Goal: Information Seeking & Learning: Find specific fact

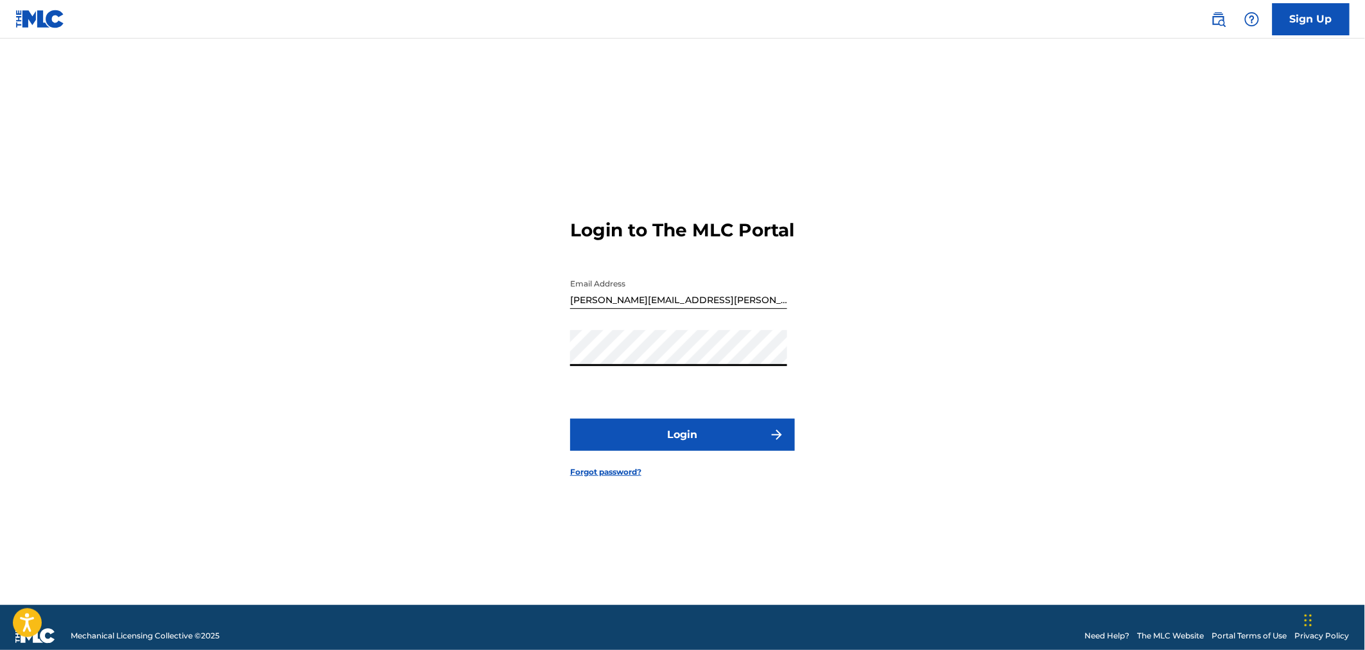
click at [570, 419] on button "Login" at bounding box center [682, 435] width 225 height 32
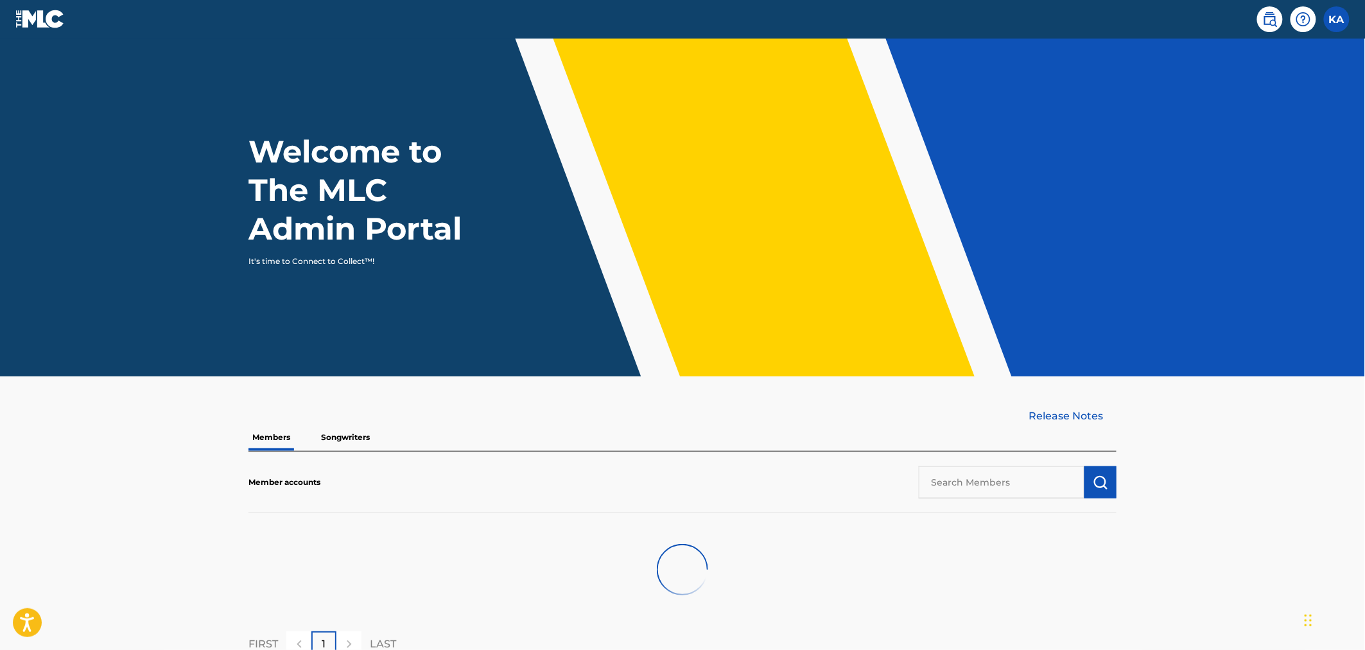
click at [1017, 486] on input "text" at bounding box center [1002, 482] width 166 height 32
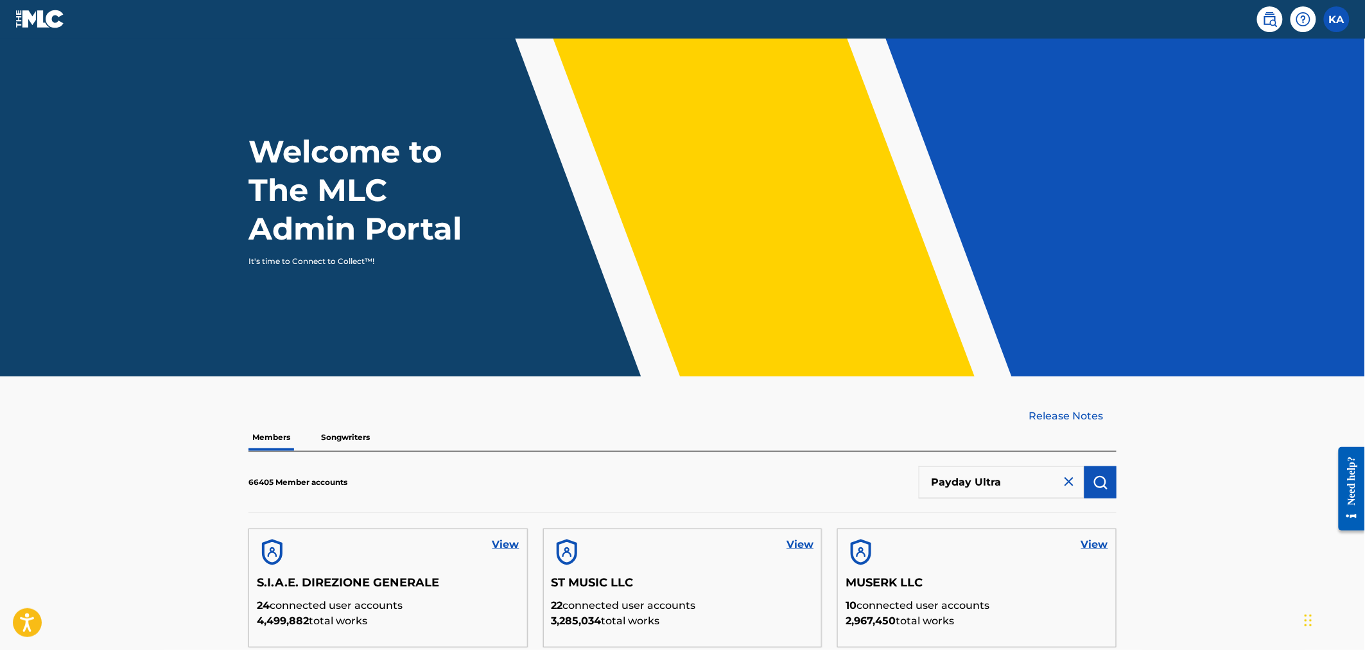
click at [1107, 477] on img "submit" at bounding box center [1100, 482] width 15 height 15
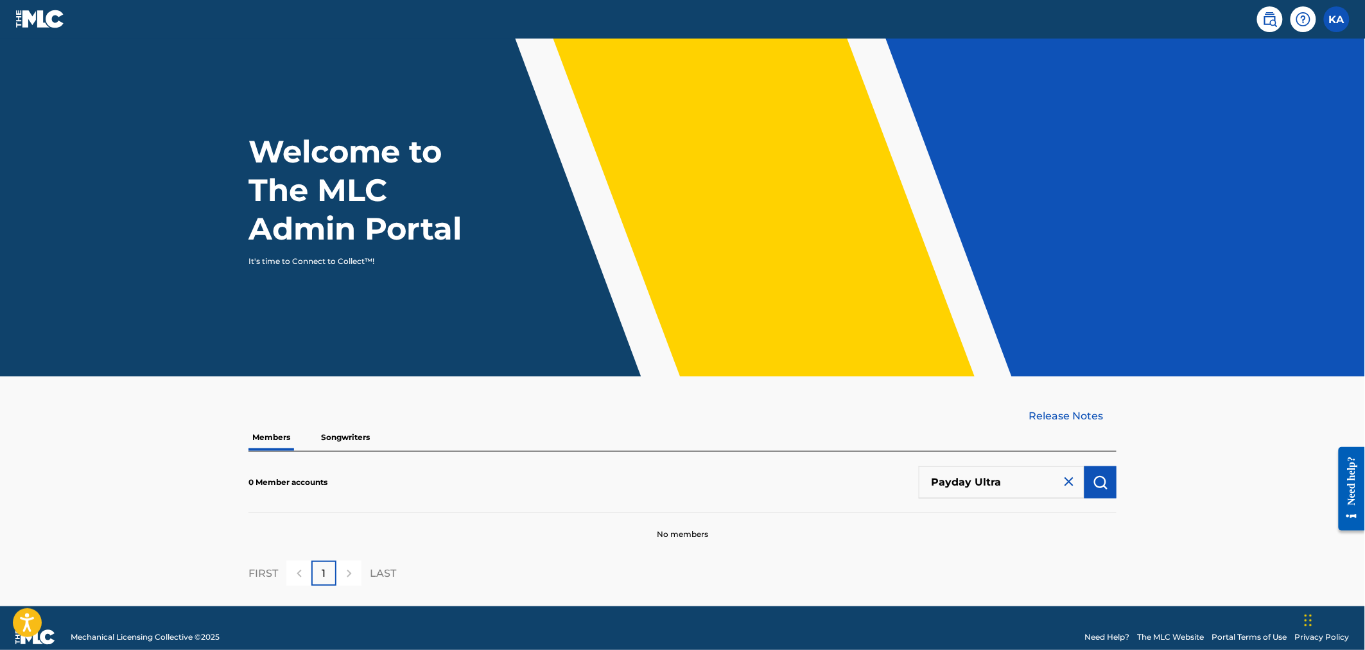
click at [983, 482] on input "Payday Ultra" at bounding box center [1002, 482] width 166 height 32
type input "Payday"
click at [1096, 484] on img "submit" at bounding box center [1100, 482] width 15 height 15
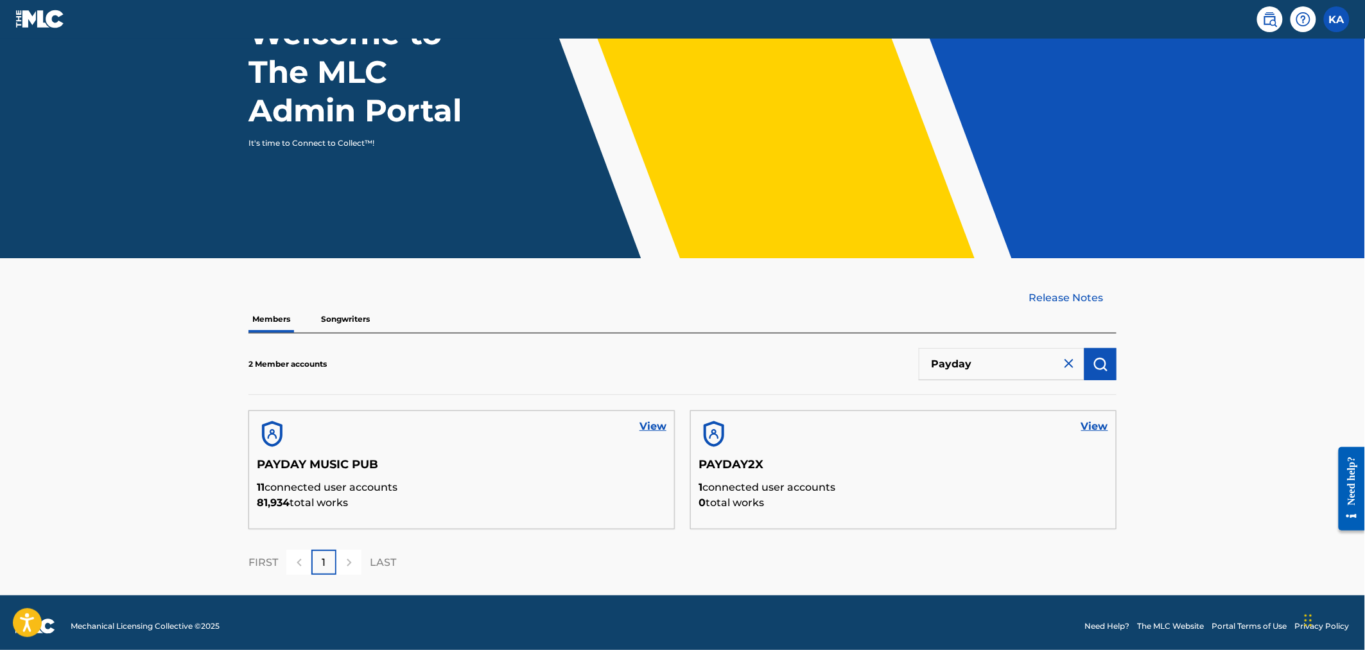
scroll to position [123, 0]
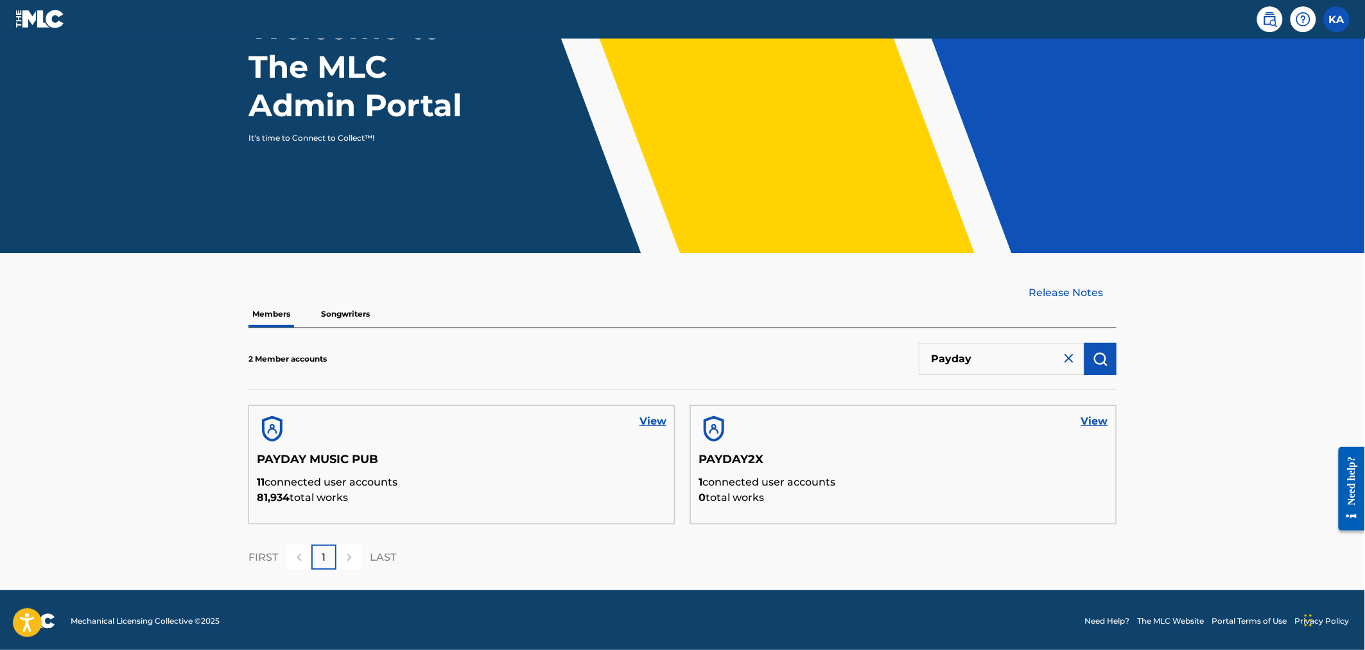
click at [659, 424] on link "View" at bounding box center [653, 421] width 27 height 15
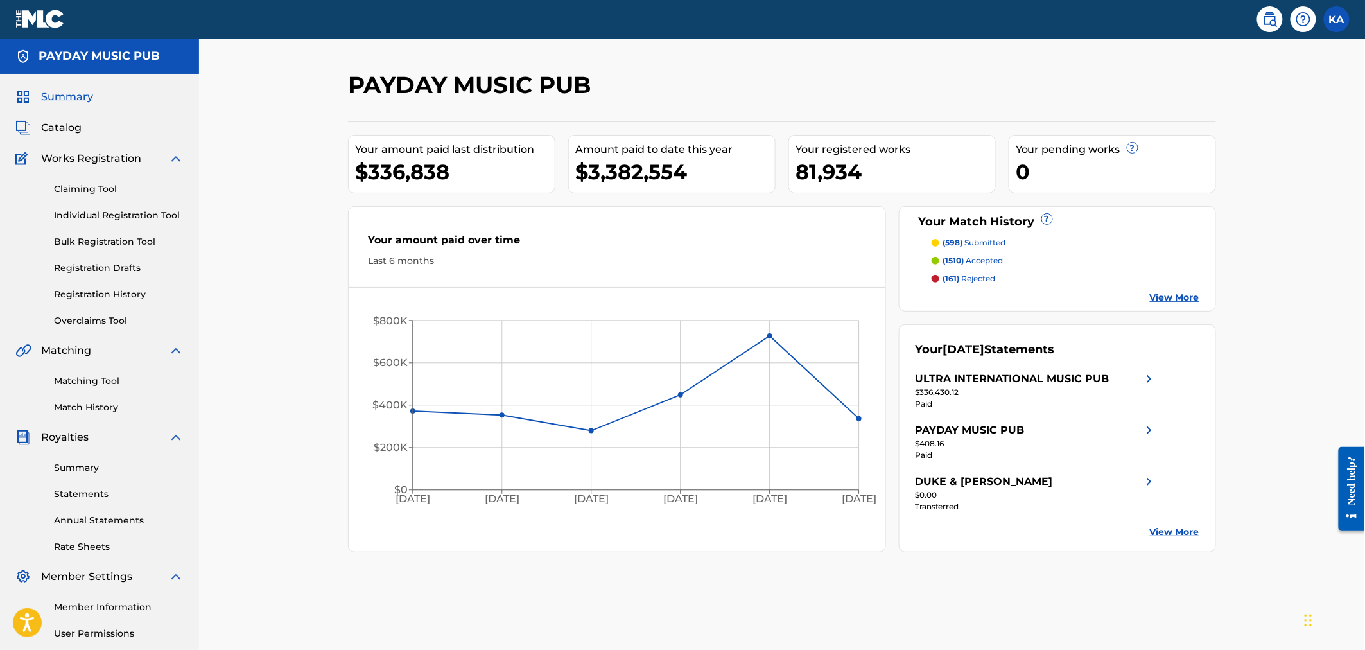
click at [55, 130] on span "Catalog" at bounding box center [61, 127] width 40 height 15
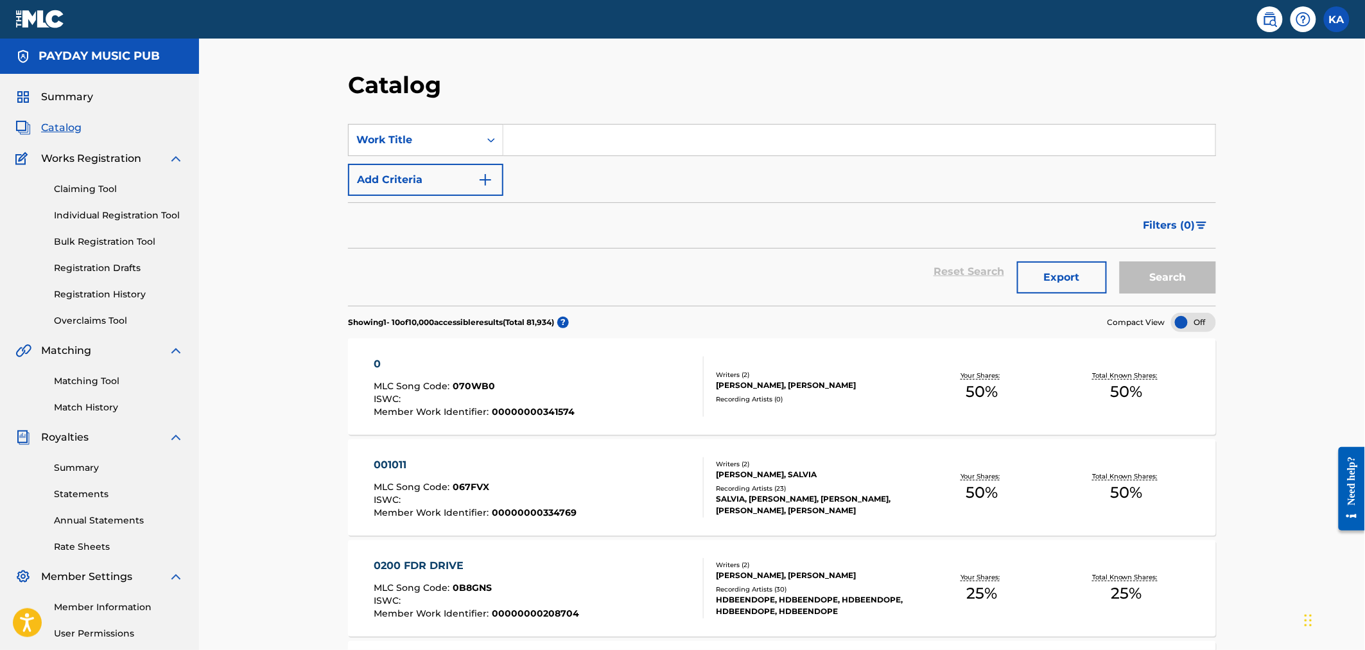
click at [825, 486] on div "Writers ( 2 ) [PERSON_NAME], SALVIA Recording Artists ( 23 ) [PERSON_NAME], [PE…" at bounding box center [807, 487] width 206 height 57
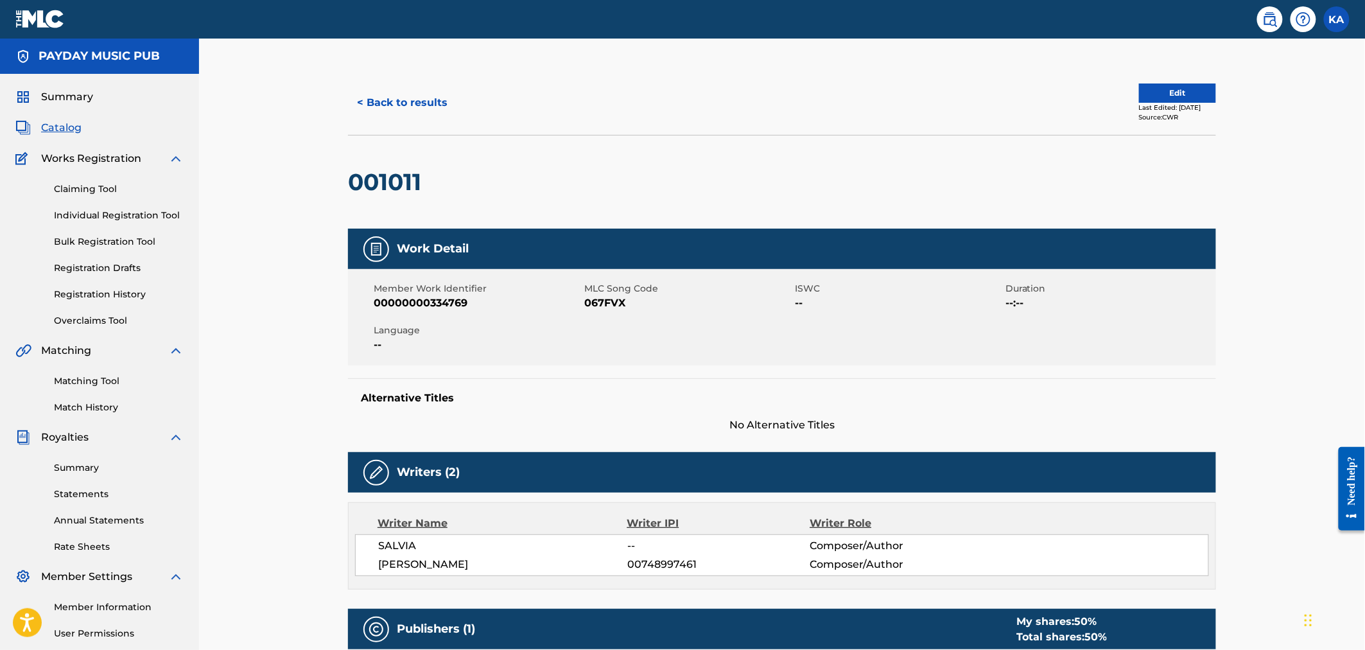
click at [78, 97] on span "Summary" at bounding box center [67, 96] width 52 height 15
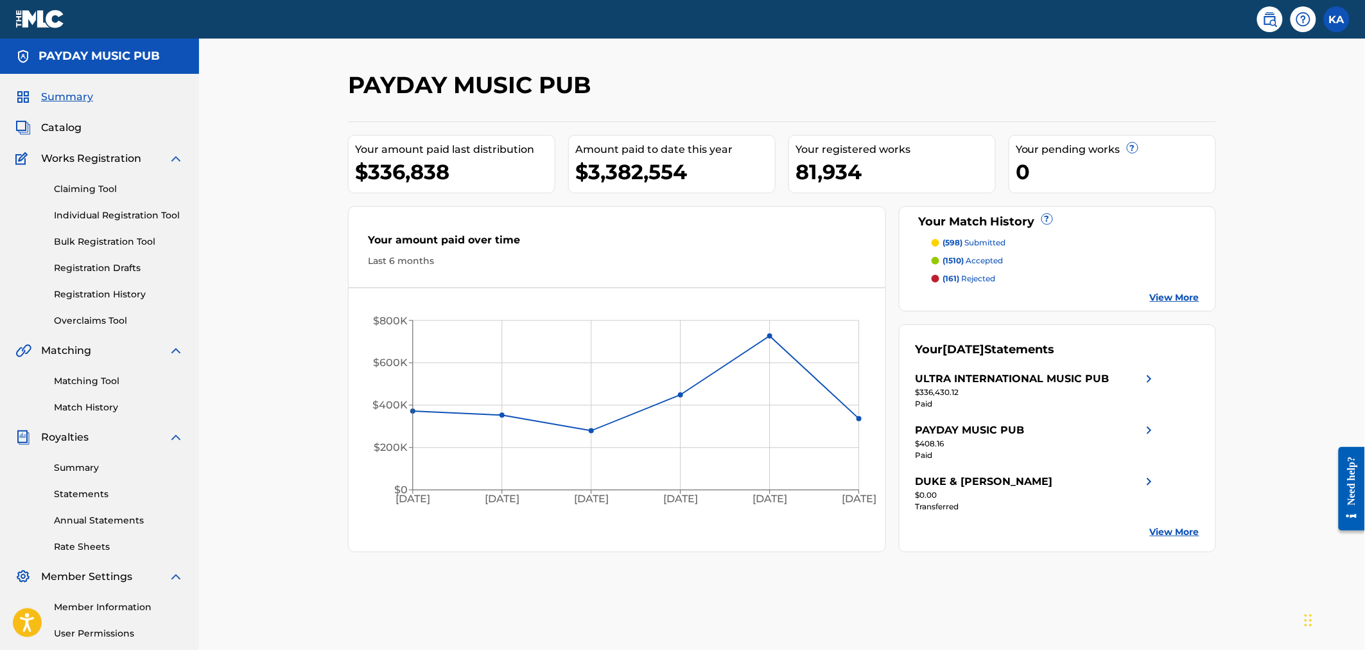
click at [66, 122] on span "Catalog" at bounding box center [61, 127] width 40 height 15
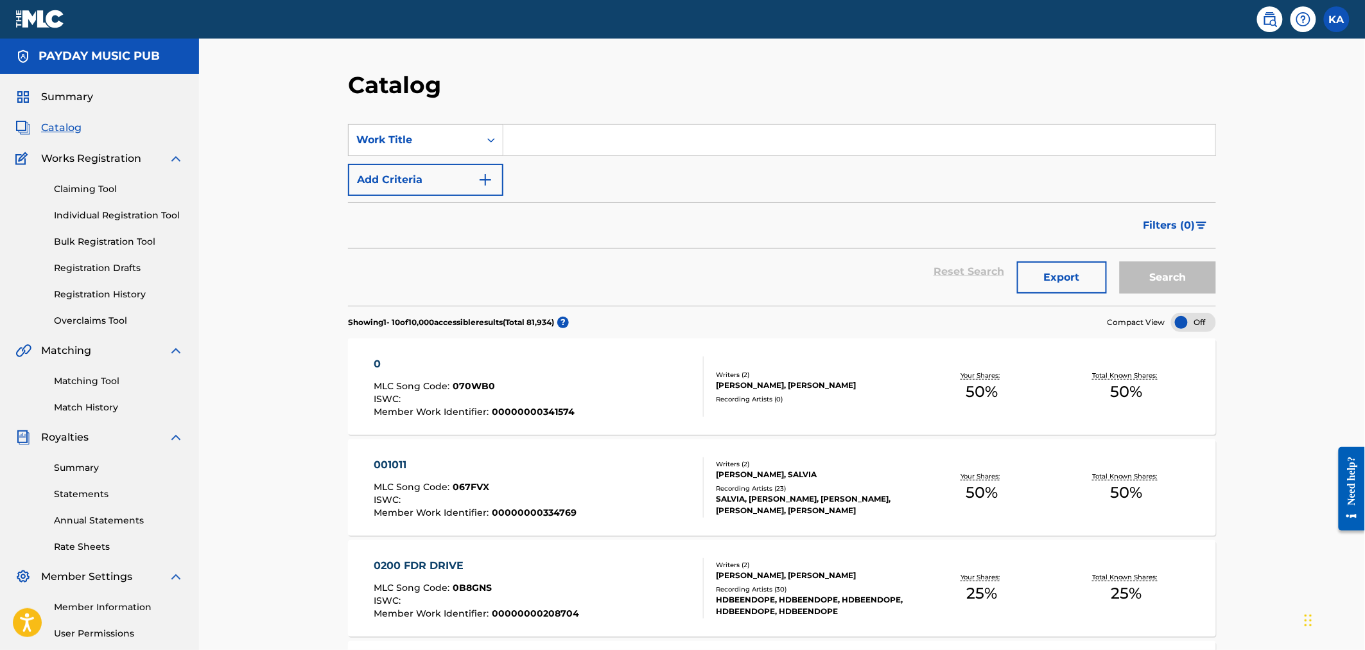
click at [793, 568] on div "Writers ( 2 )" at bounding box center [813, 565] width 194 height 10
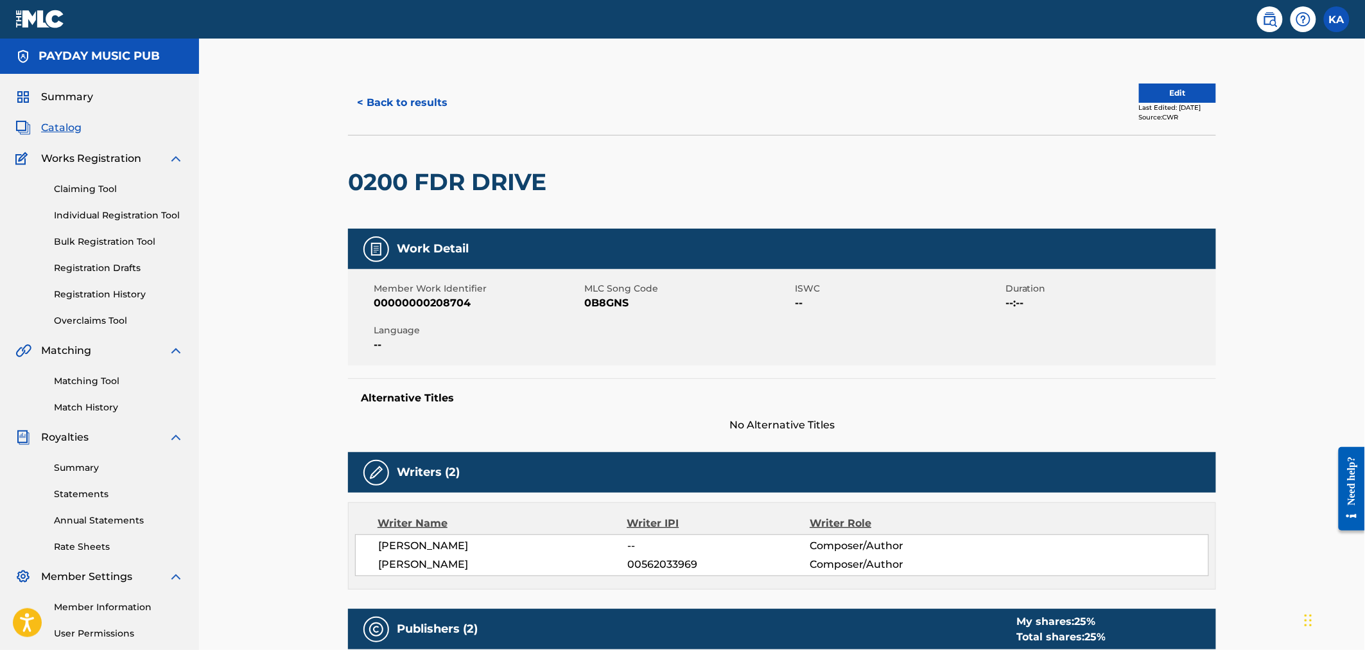
click at [421, 97] on button "< Back to results" at bounding box center [402, 103] width 109 height 32
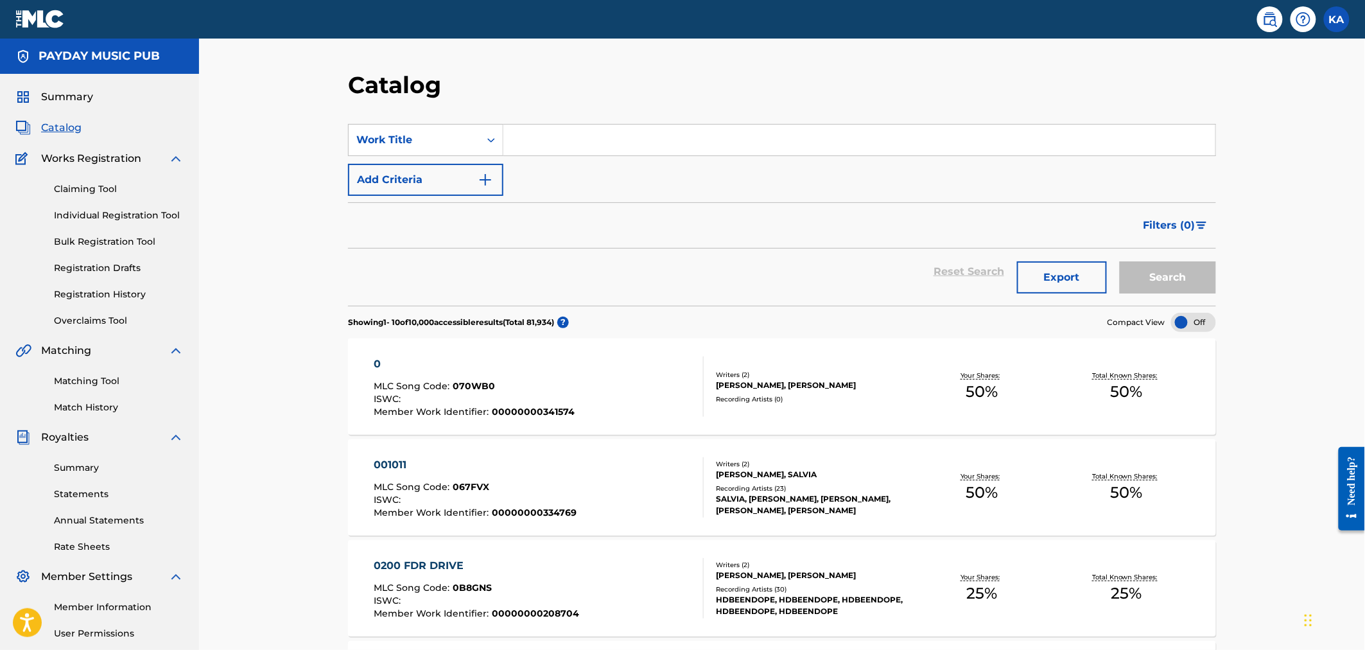
click at [504, 486] on div "MLC Song Code : 067FVX" at bounding box center [475, 488] width 203 height 13
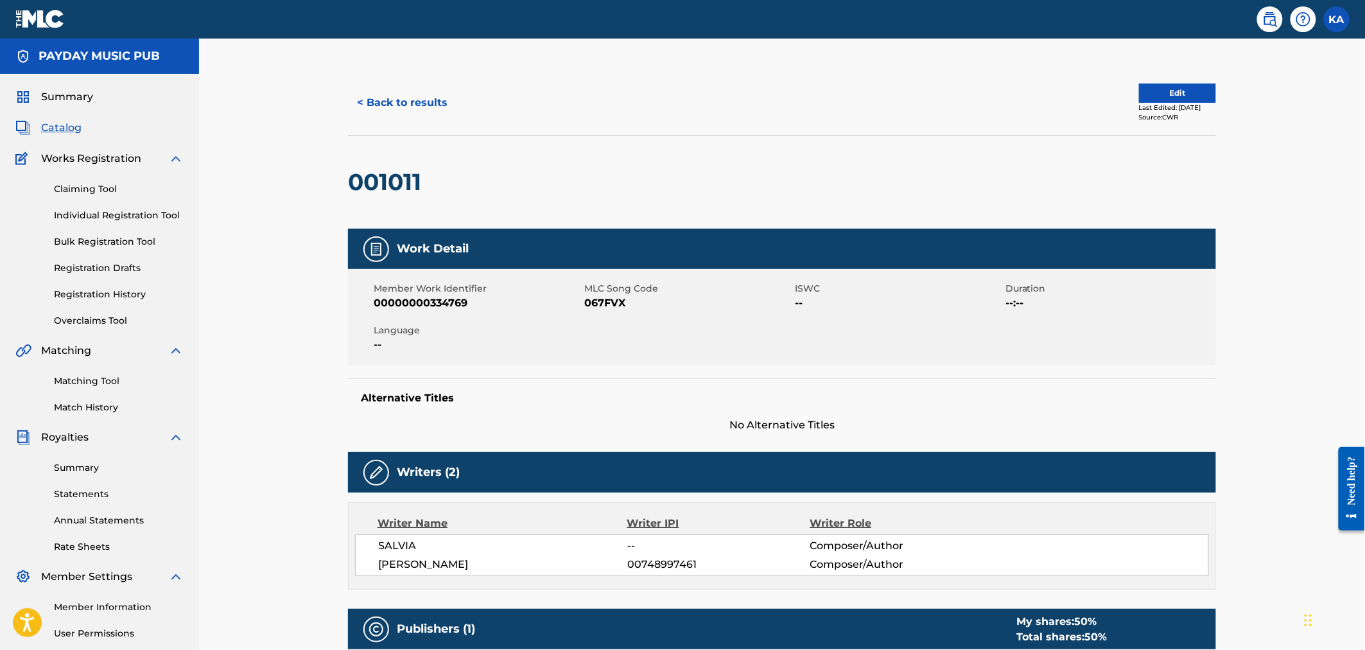
click at [385, 94] on button "< Back to results" at bounding box center [402, 103] width 109 height 32
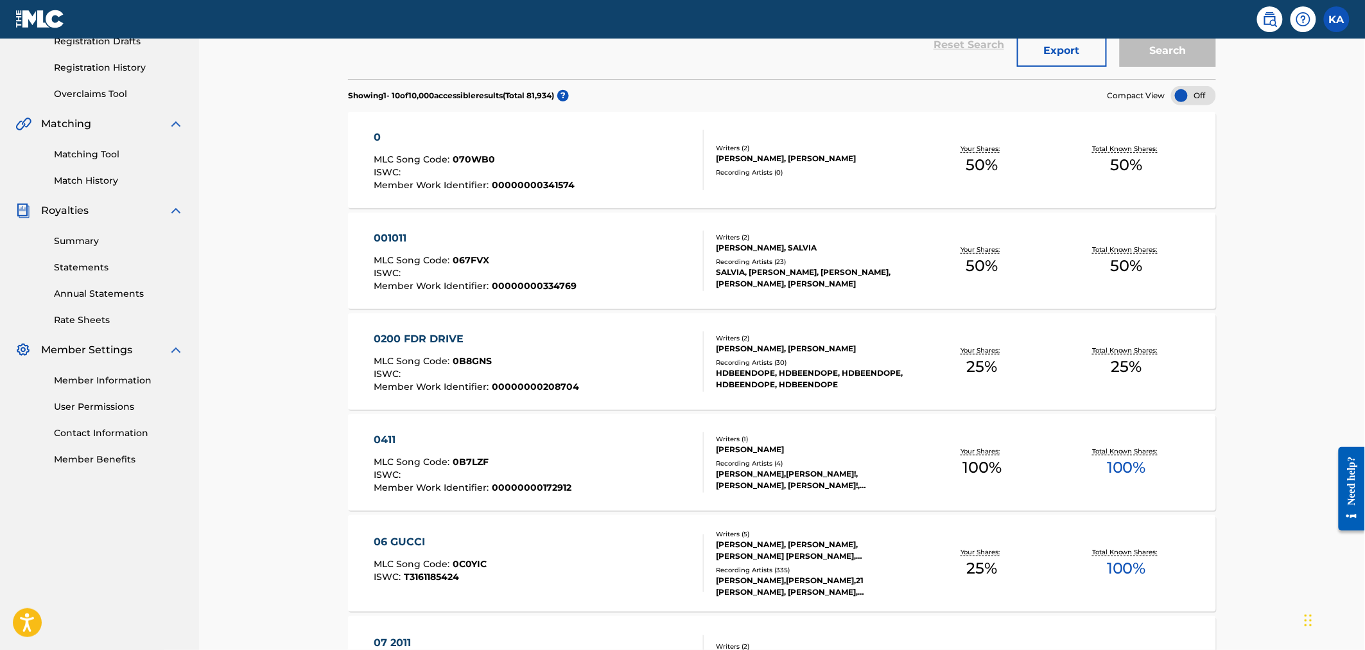
scroll to position [263, 0]
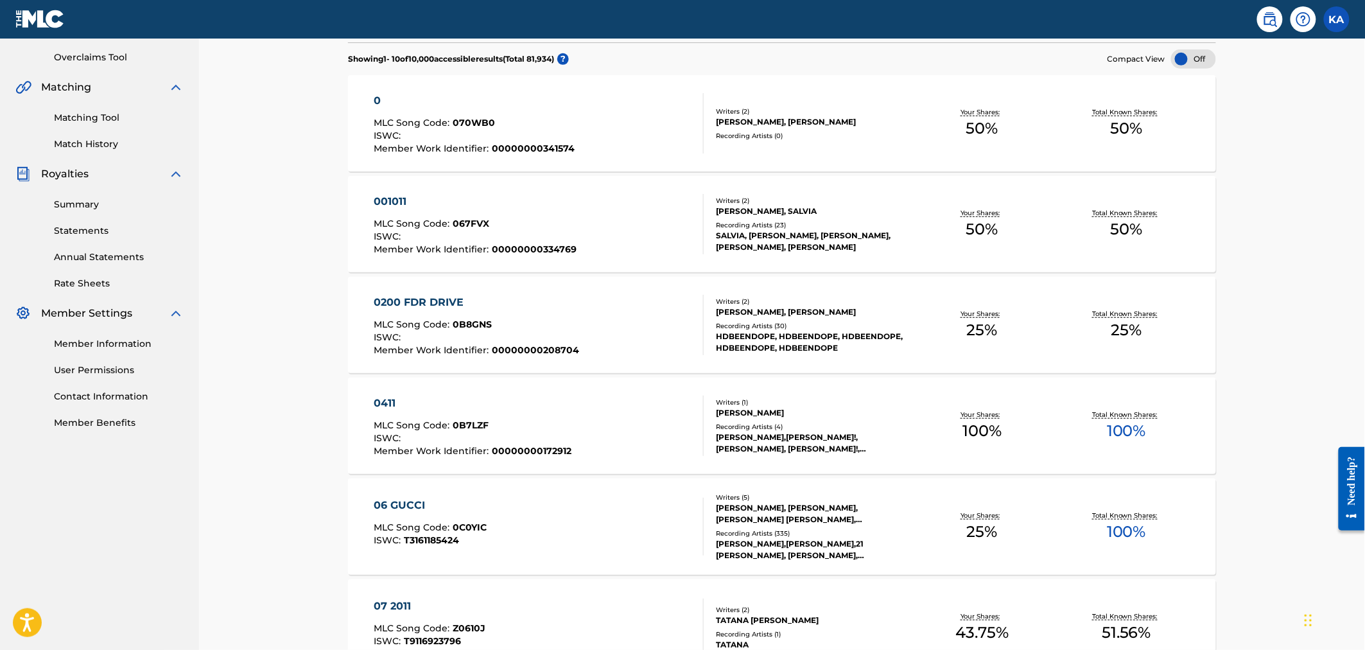
click at [464, 315] on div "0200 FDR DRIVE MLC Song Code : 0B8GNS ISWC : Member Work Identifier : 000000002…" at bounding box center [477, 325] width 206 height 60
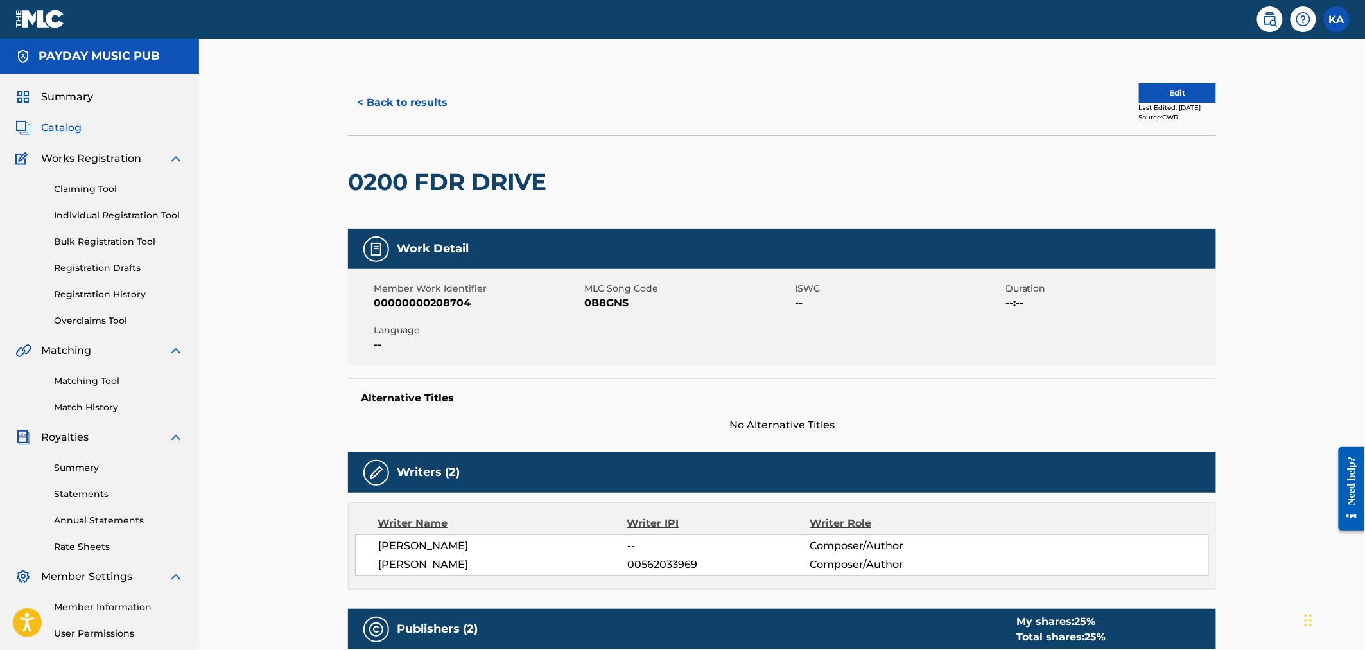
click at [414, 100] on button "< Back to results" at bounding box center [402, 103] width 109 height 32
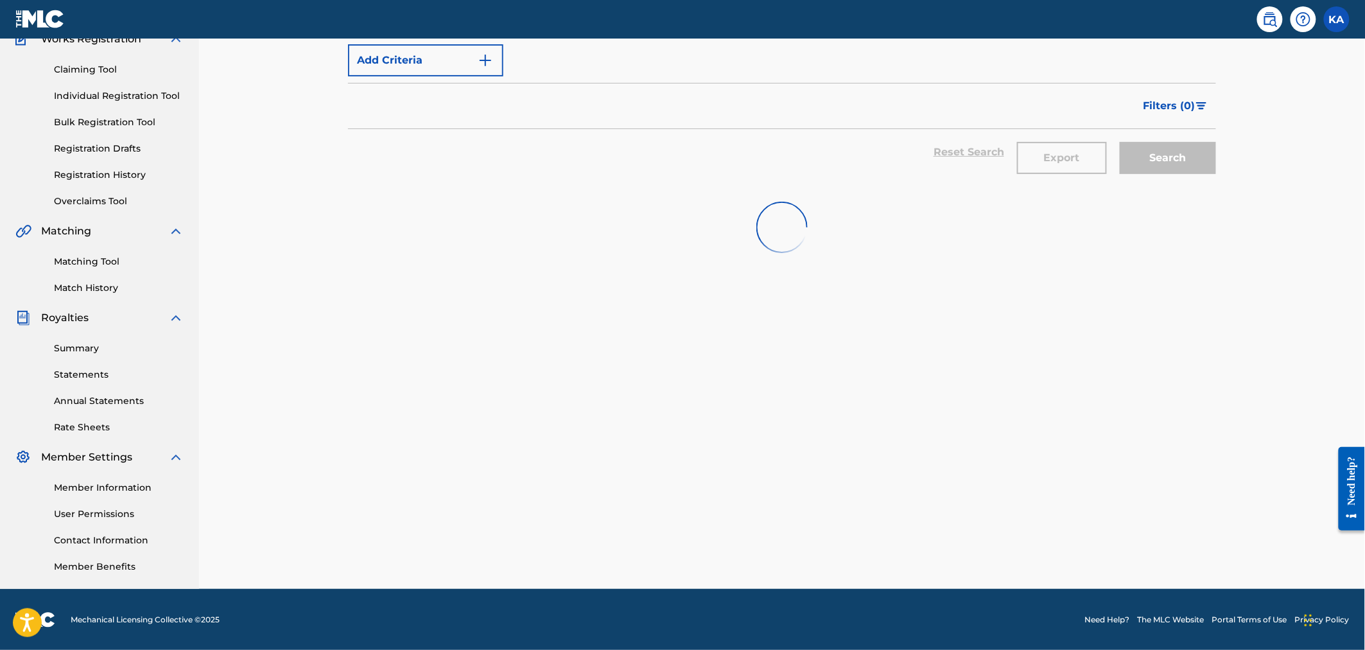
scroll to position [263, 0]
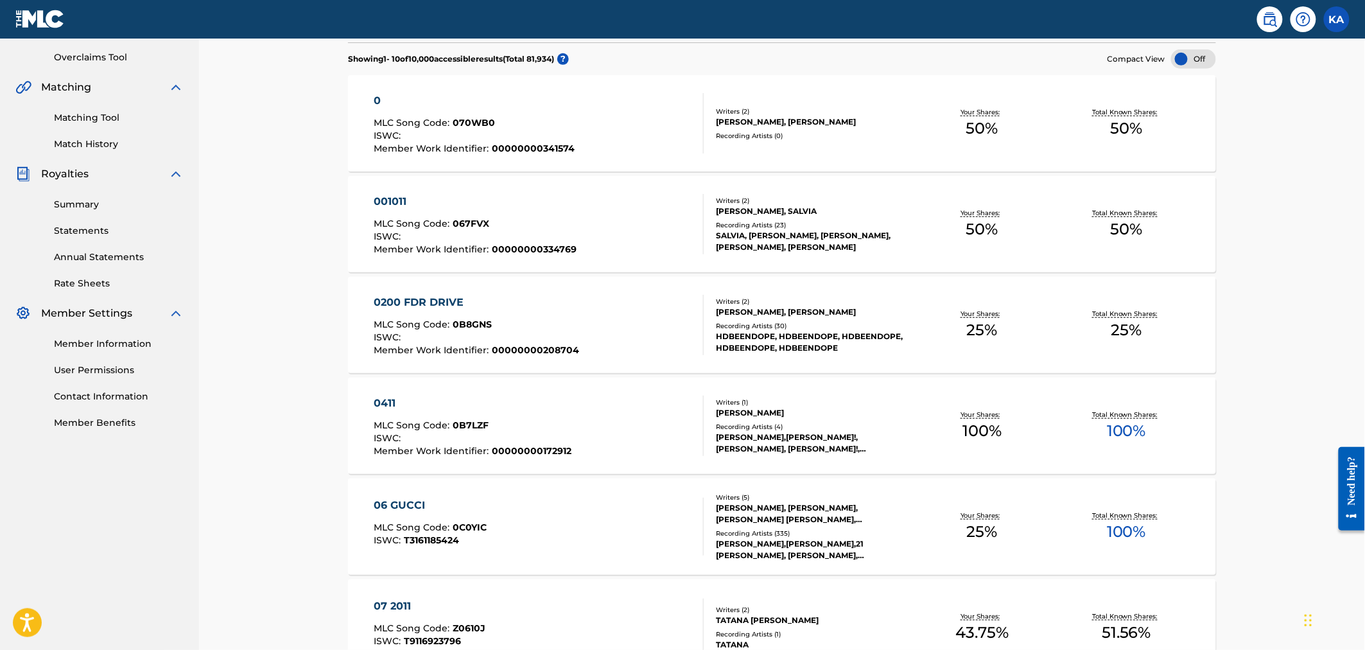
click at [489, 310] on div "0200 FDR DRIVE MLC Song Code : 0B8GNS ISWC : Member Work Identifier : 000000002…" at bounding box center [477, 325] width 206 height 60
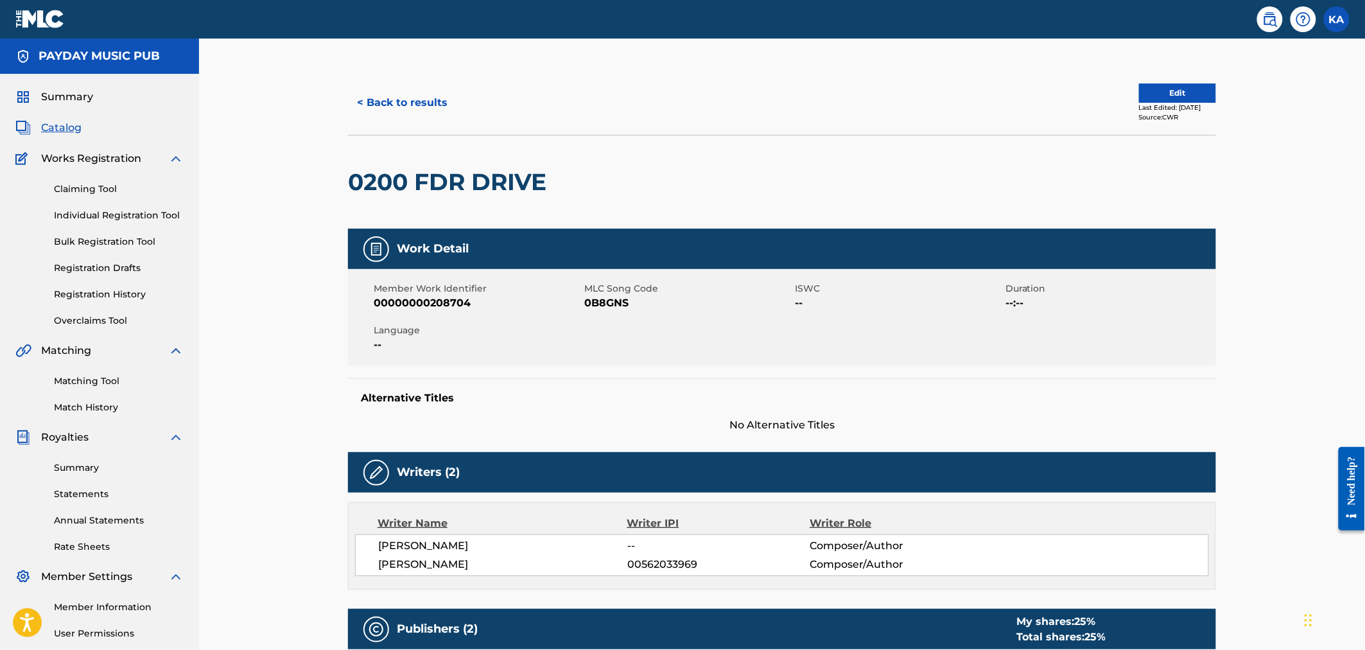
click at [413, 111] on button "< Back to results" at bounding box center [402, 103] width 109 height 32
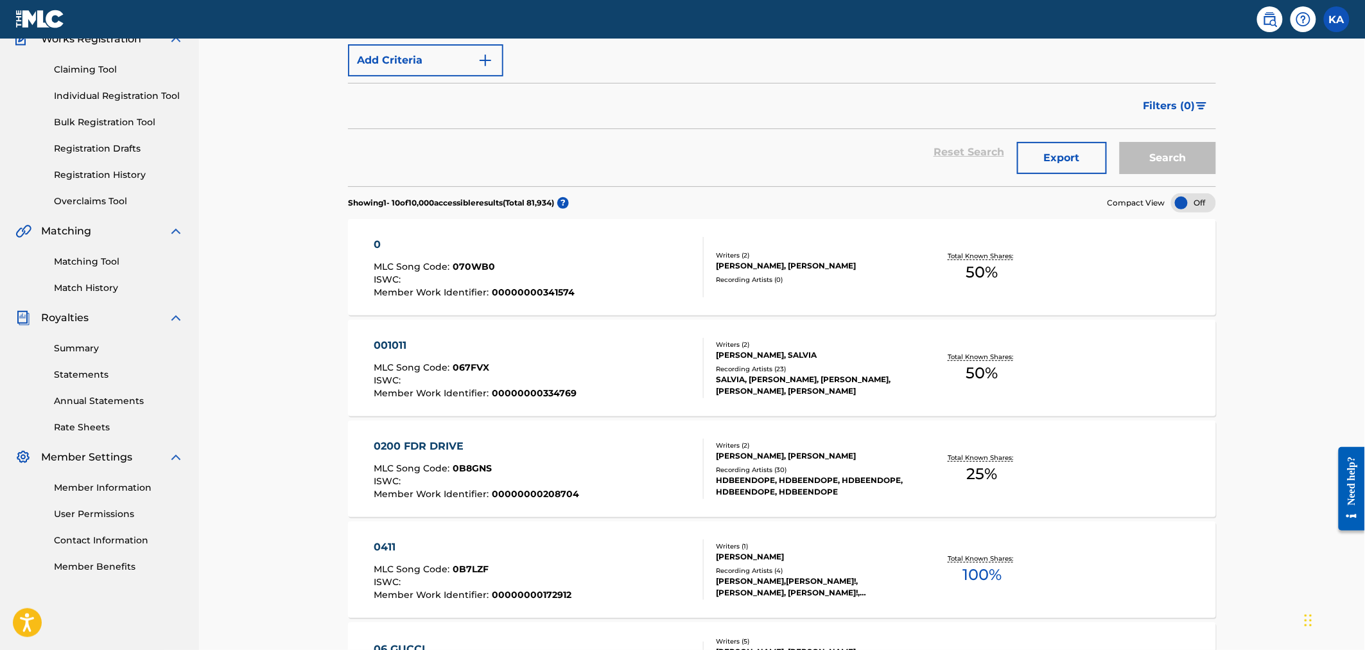
scroll to position [263, 0]
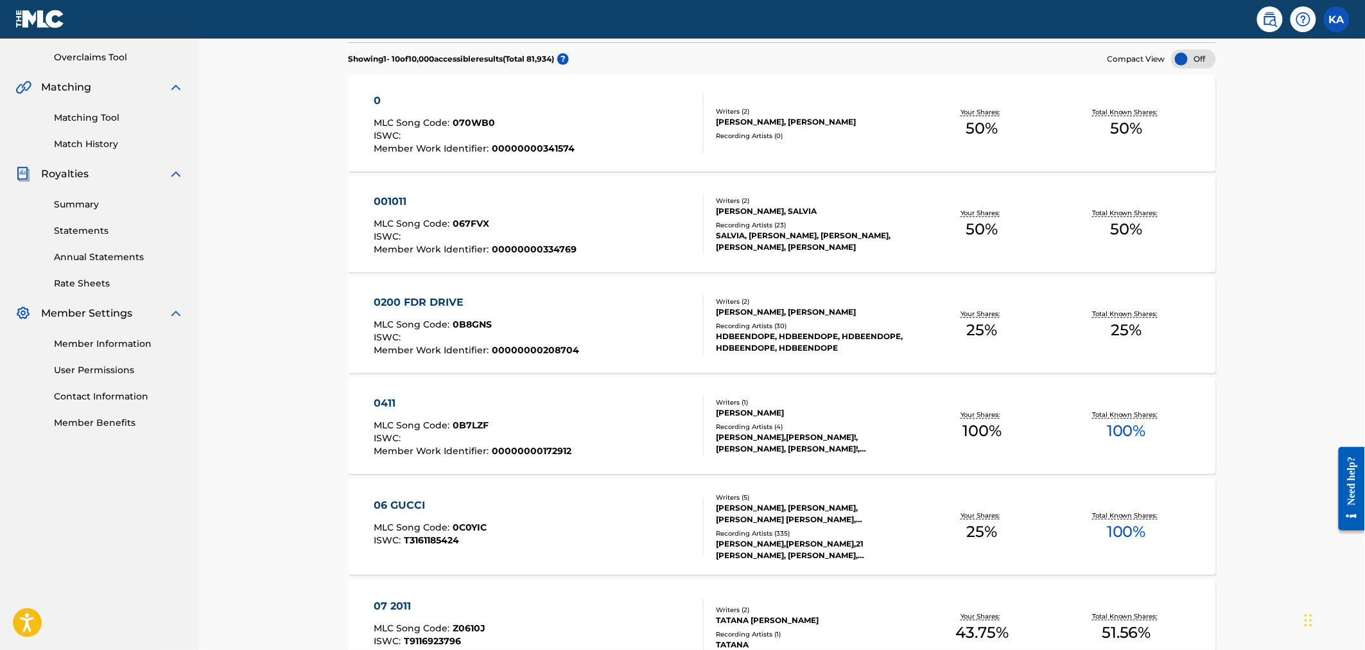
click at [459, 221] on span "067FVX" at bounding box center [471, 224] width 37 height 12
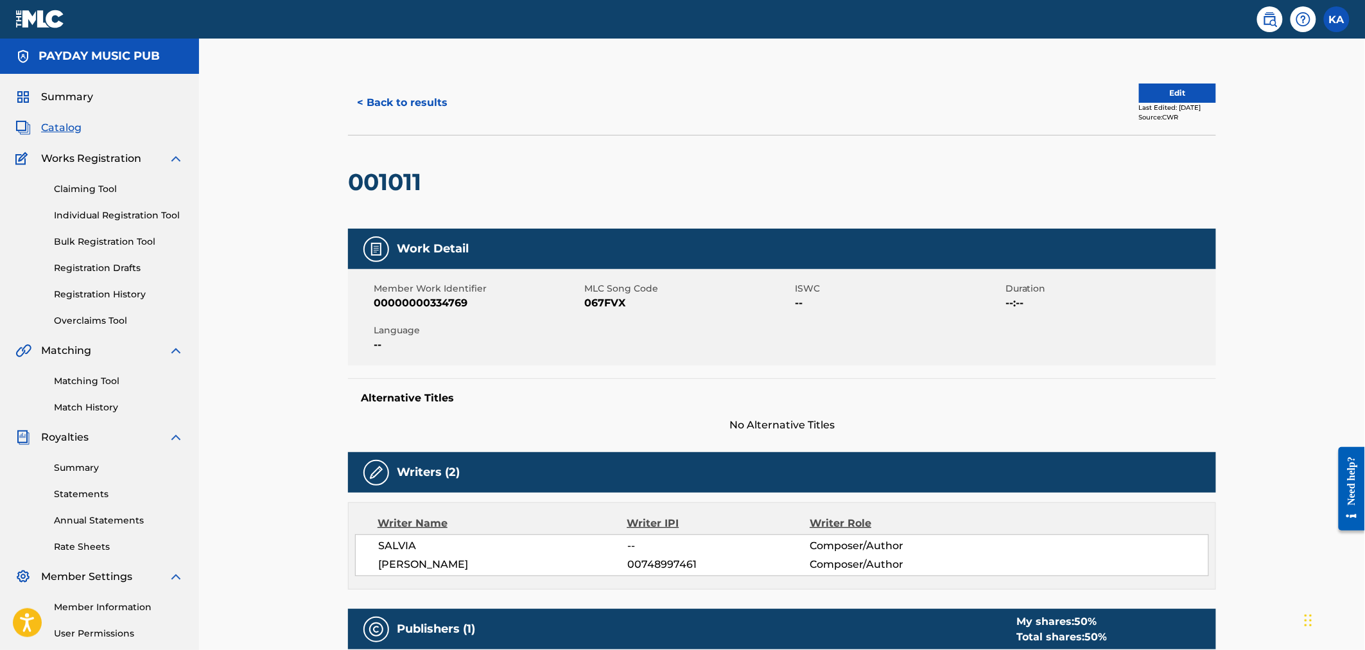
click at [410, 107] on button "< Back to results" at bounding box center [402, 103] width 109 height 32
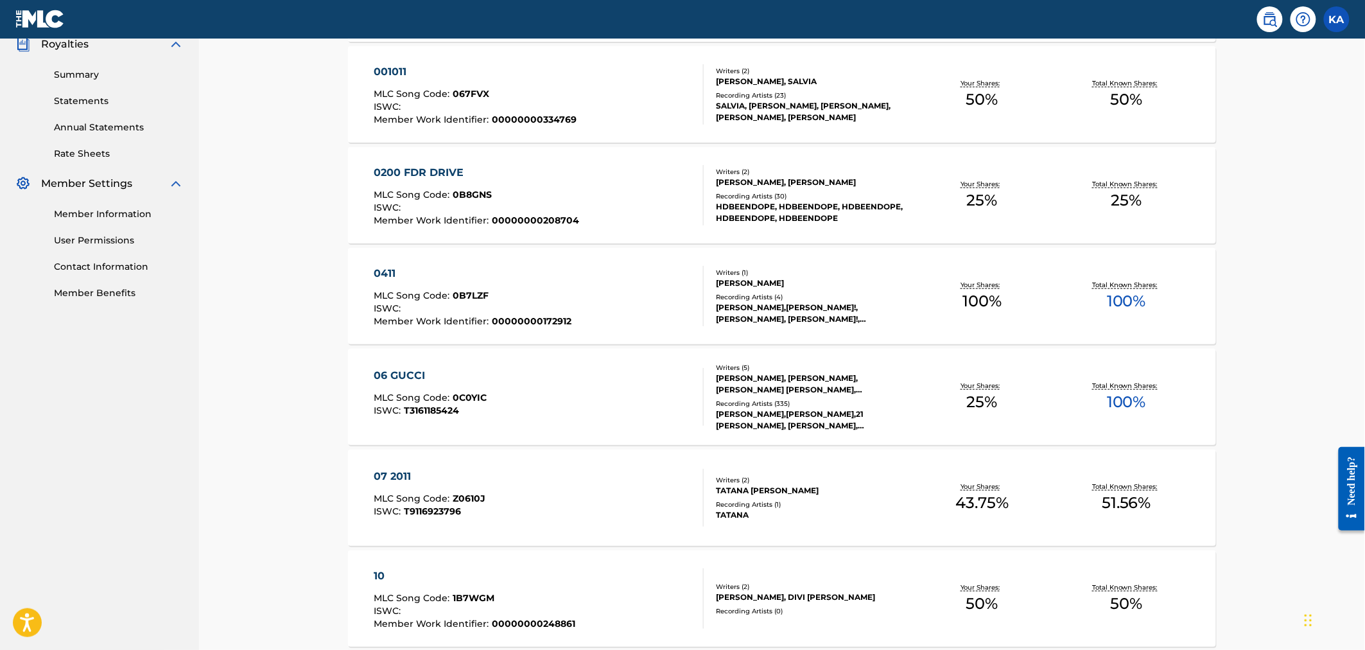
scroll to position [419, 0]
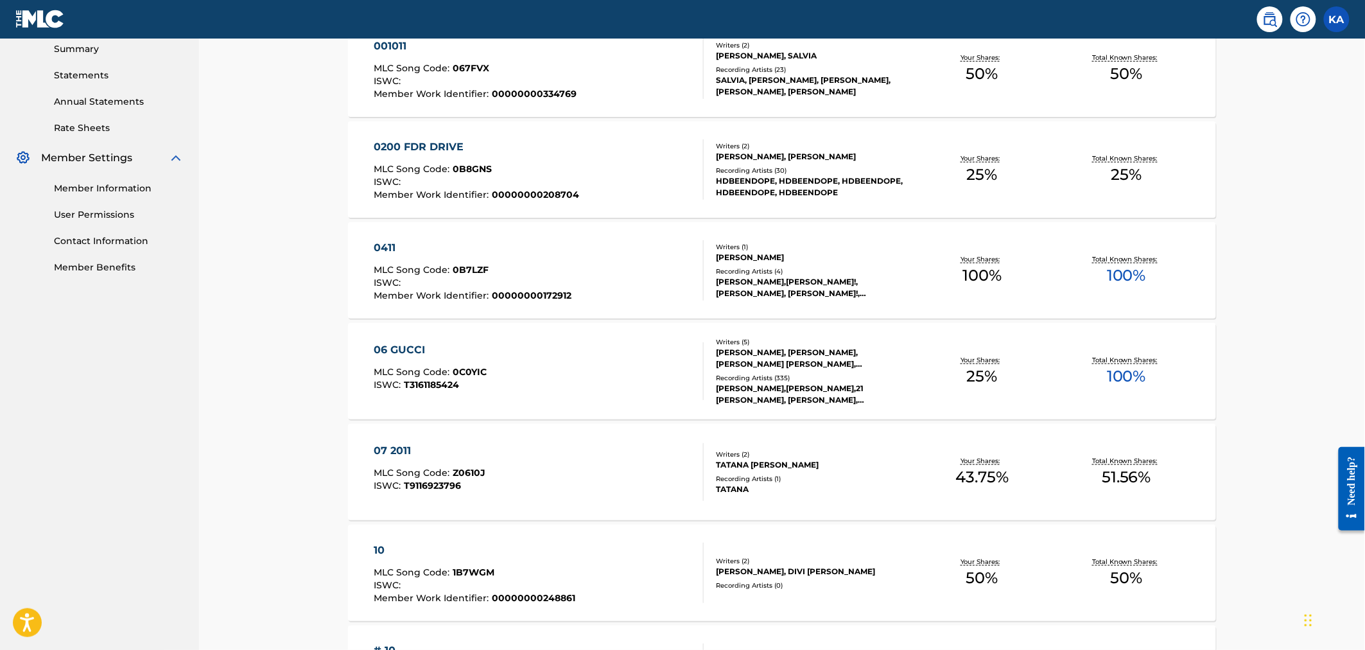
click at [441, 267] on span "MLC Song Code :" at bounding box center [413, 270] width 79 height 12
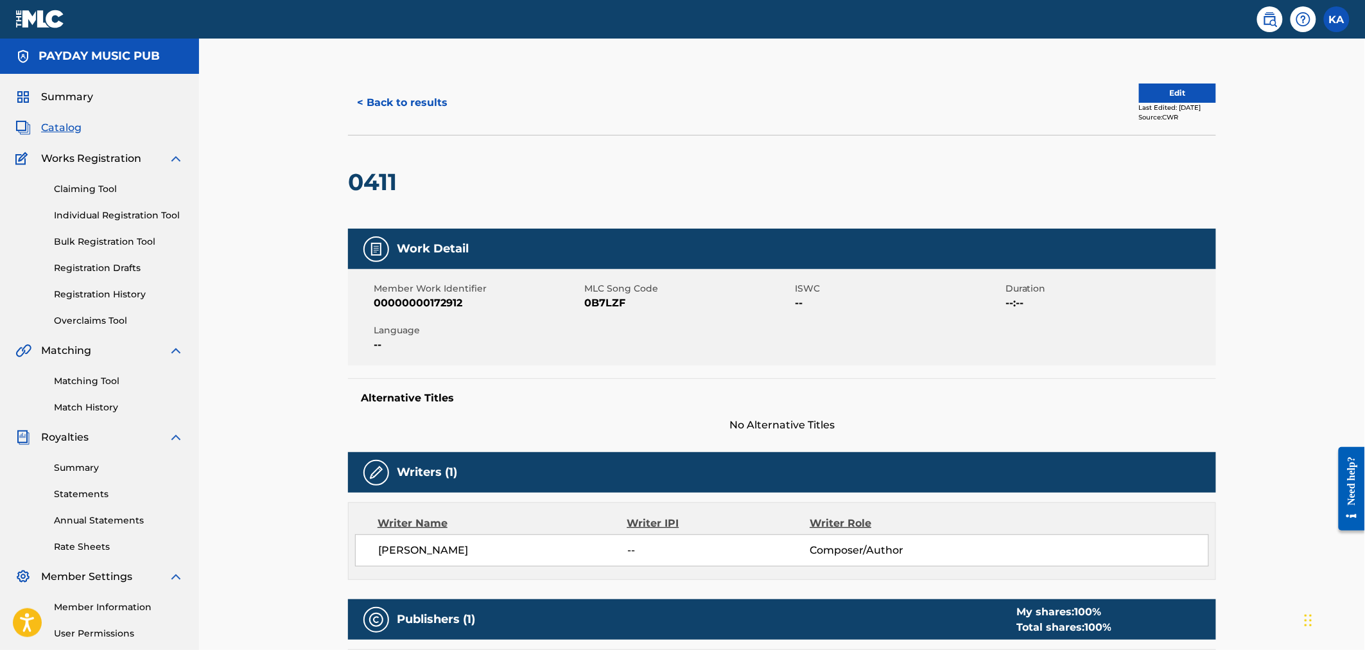
click at [396, 93] on button "< Back to results" at bounding box center [402, 103] width 109 height 32
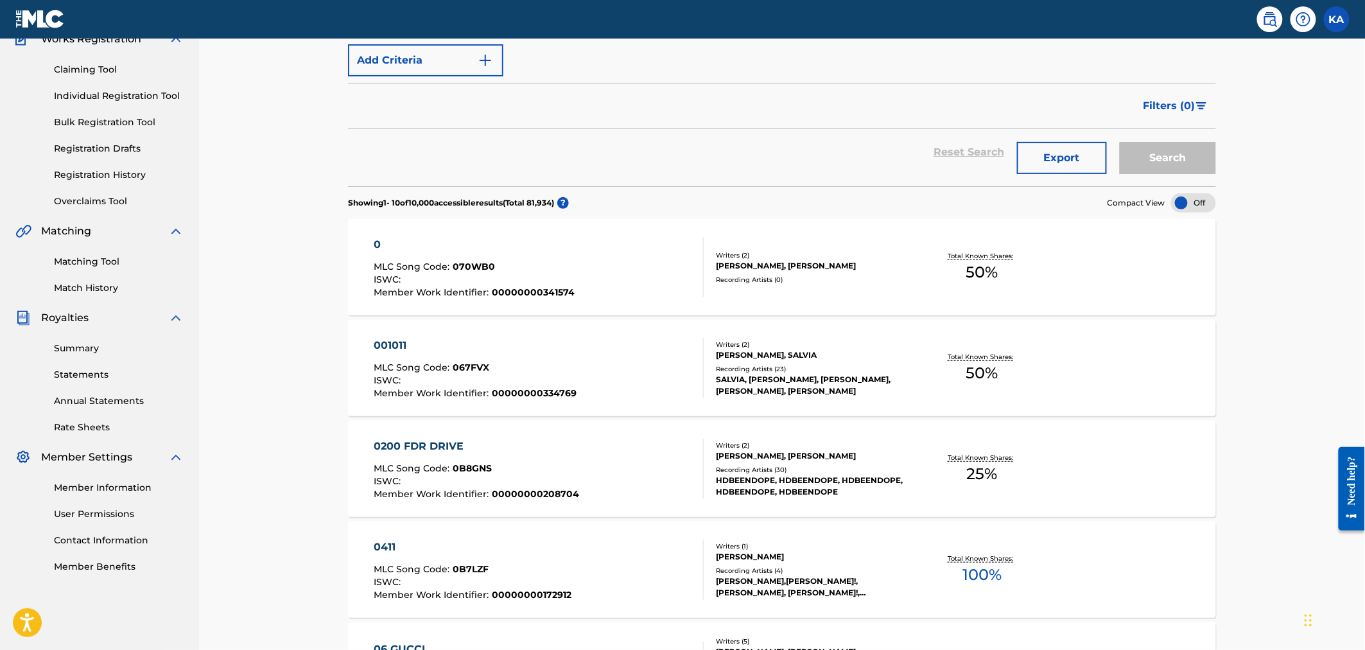
scroll to position [419, 0]
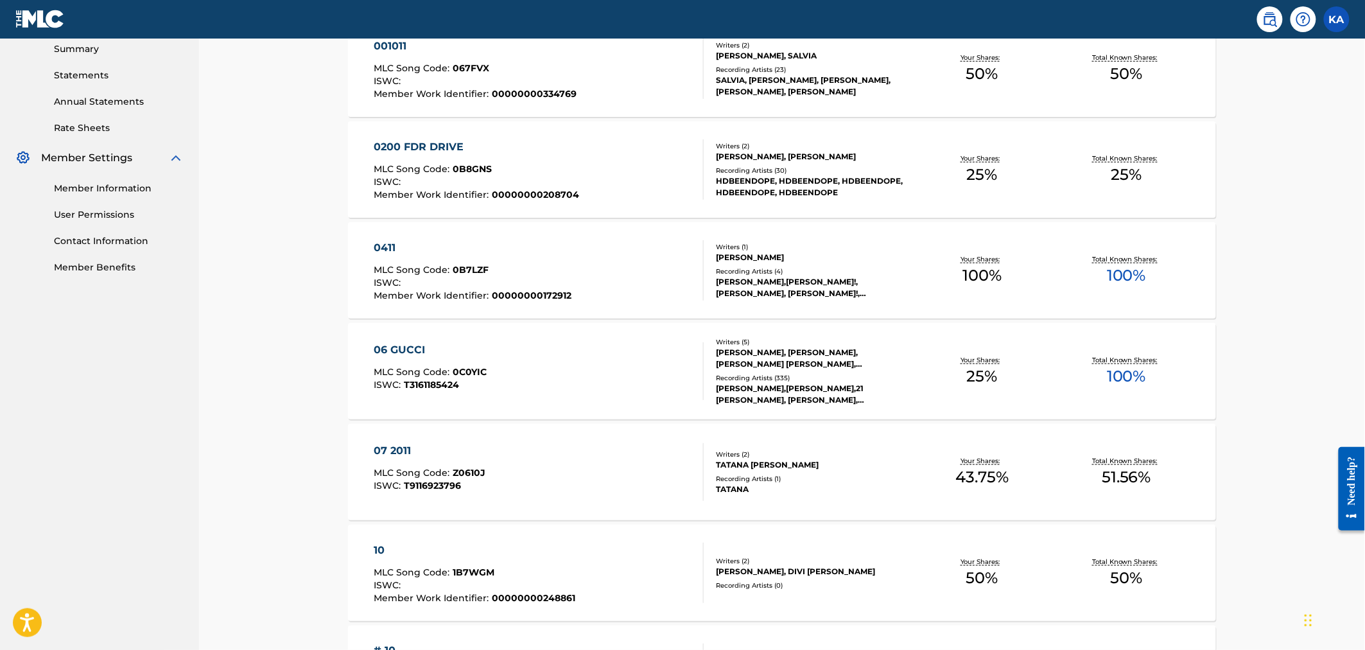
click at [413, 369] on span "MLC Song Code :" at bounding box center [413, 372] width 79 height 12
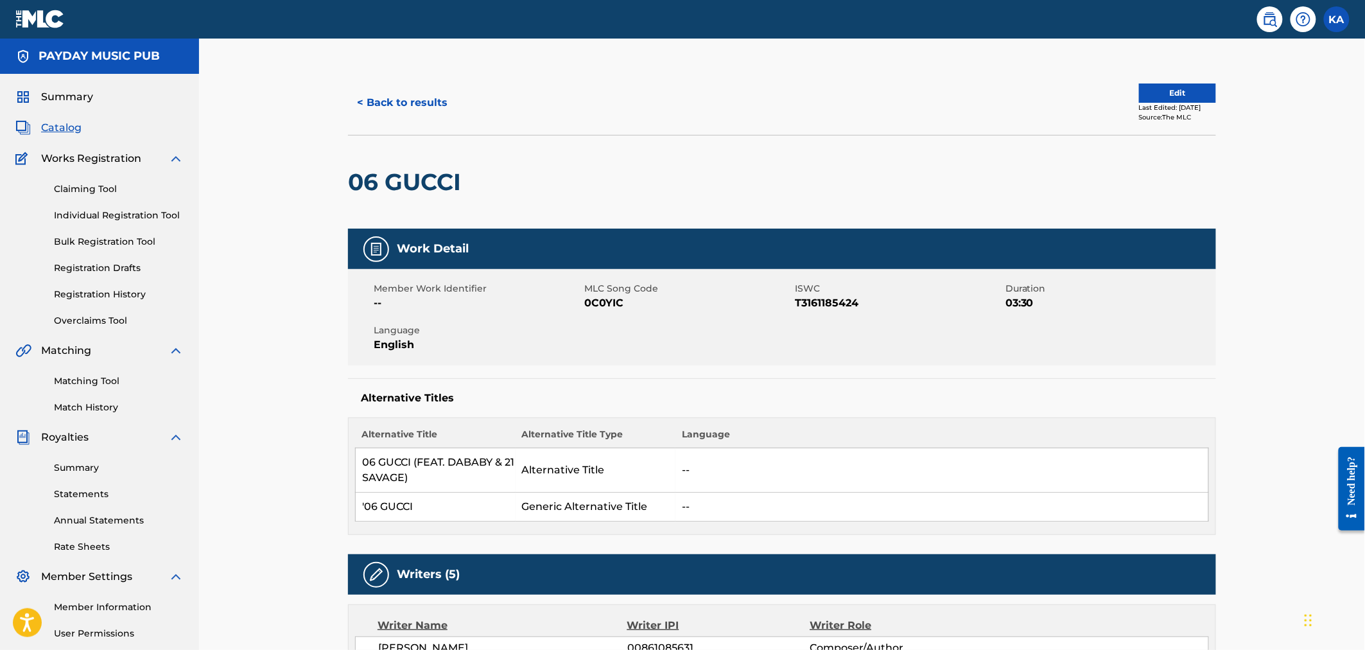
click at [411, 99] on button "< Back to results" at bounding box center [402, 103] width 109 height 32
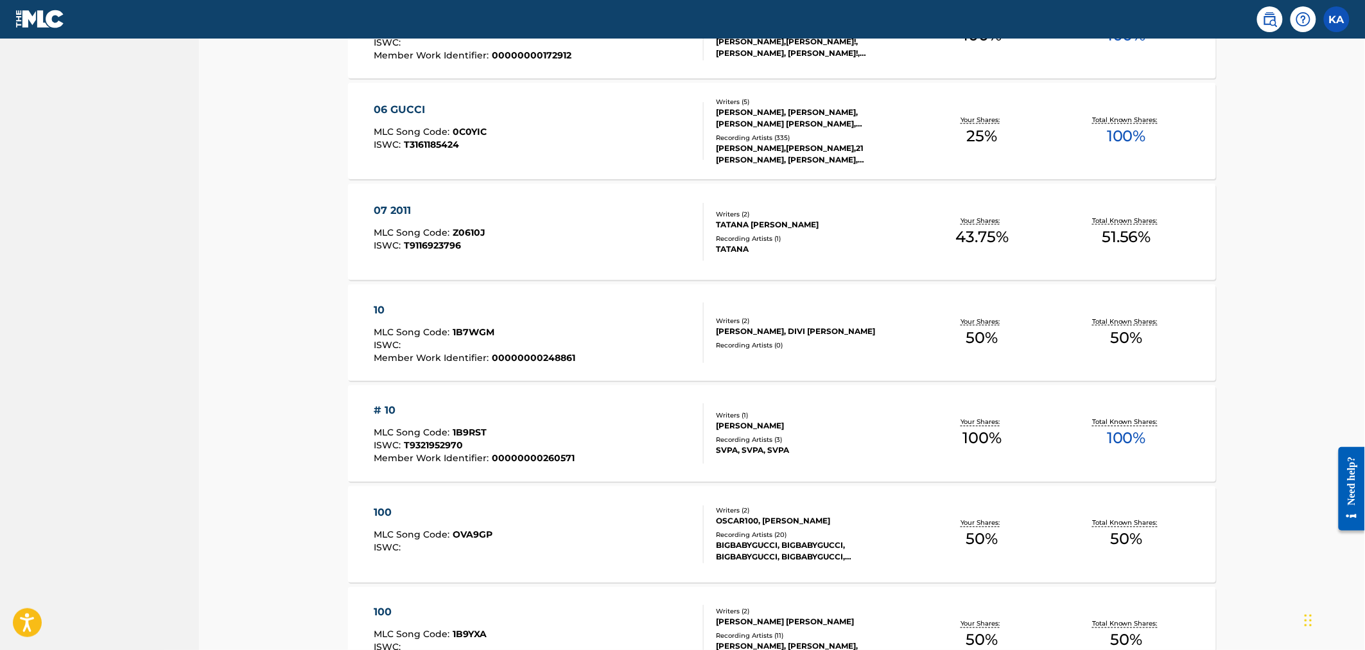
scroll to position [660, 0]
click at [441, 228] on span "MLC Song Code :" at bounding box center [413, 232] width 79 height 12
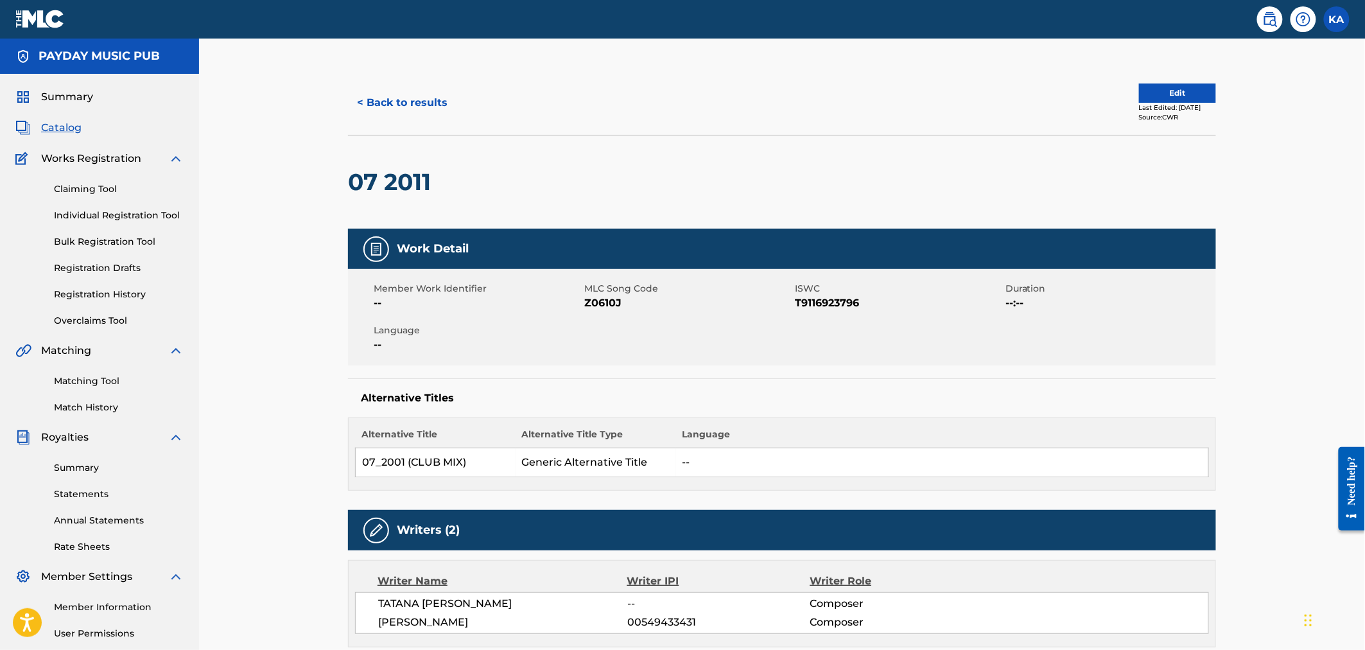
click at [390, 100] on button "< Back to results" at bounding box center [402, 103] width 109 height 32
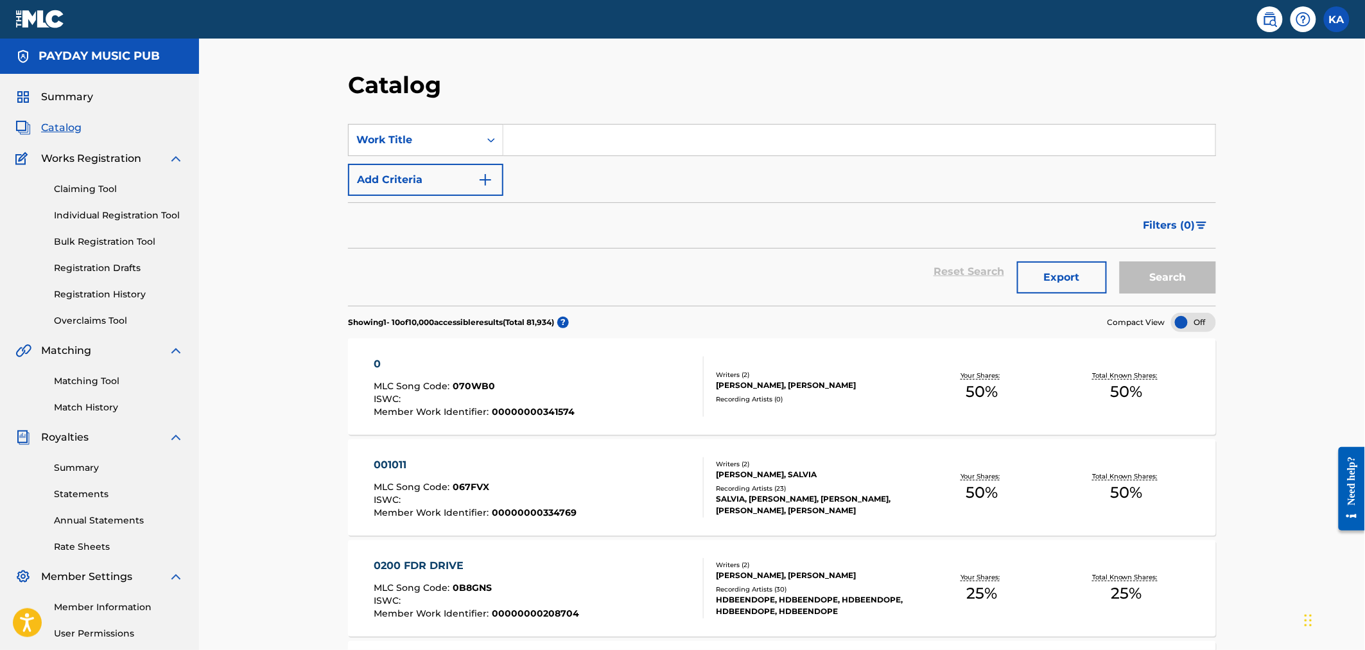
click at [53, 122] on span "Catalog" at bounding box center [61, 127] width 40 height 15
click at [60, 125] on span "Catalog" at bounding box center [61, 127] width 40 height 15
